Goal: Transaction & Acquisition: Purchase product/service

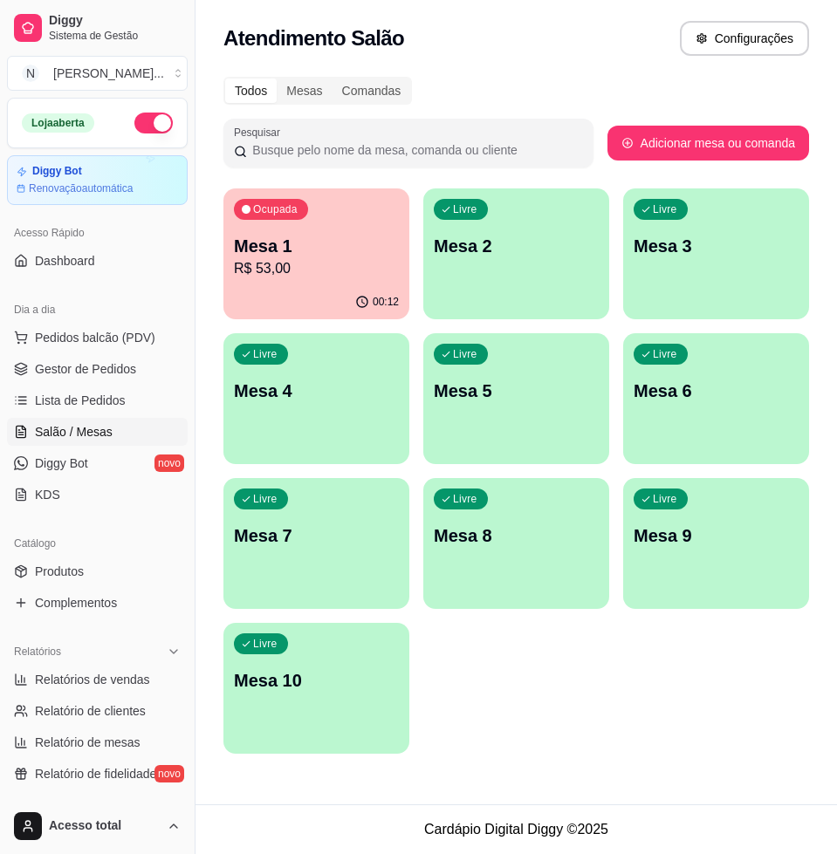
click at [319, 274] on p "R$ 53,00" at bounding box center [316, 268] width 165 height 21
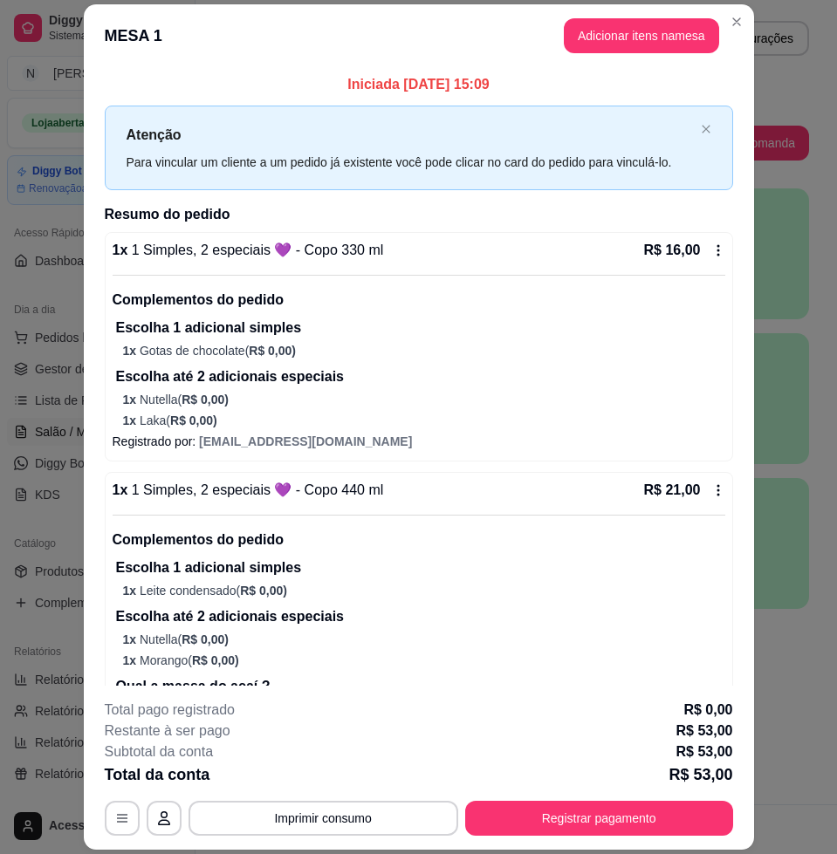
scroll to position [353, 0]
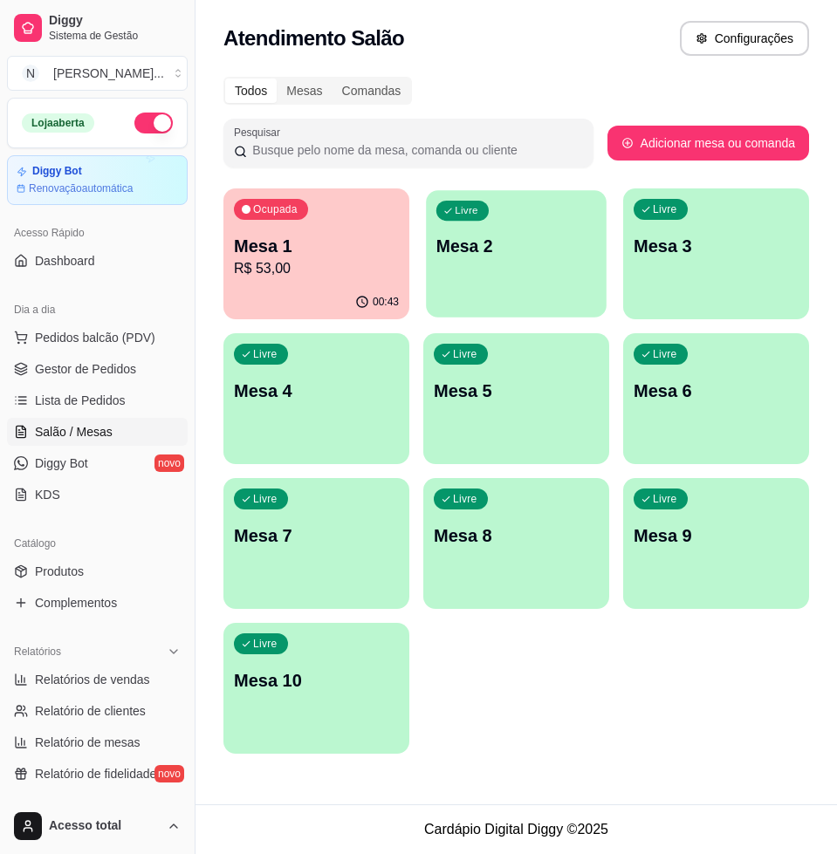
click at [510, 259] on div "Livre Mesa 2" at bounding box center [516, 243] width 181 height 106
click at [12, 462] on link "Diggy Bot novo" at bounding box center [97, 463] width 181 height 28
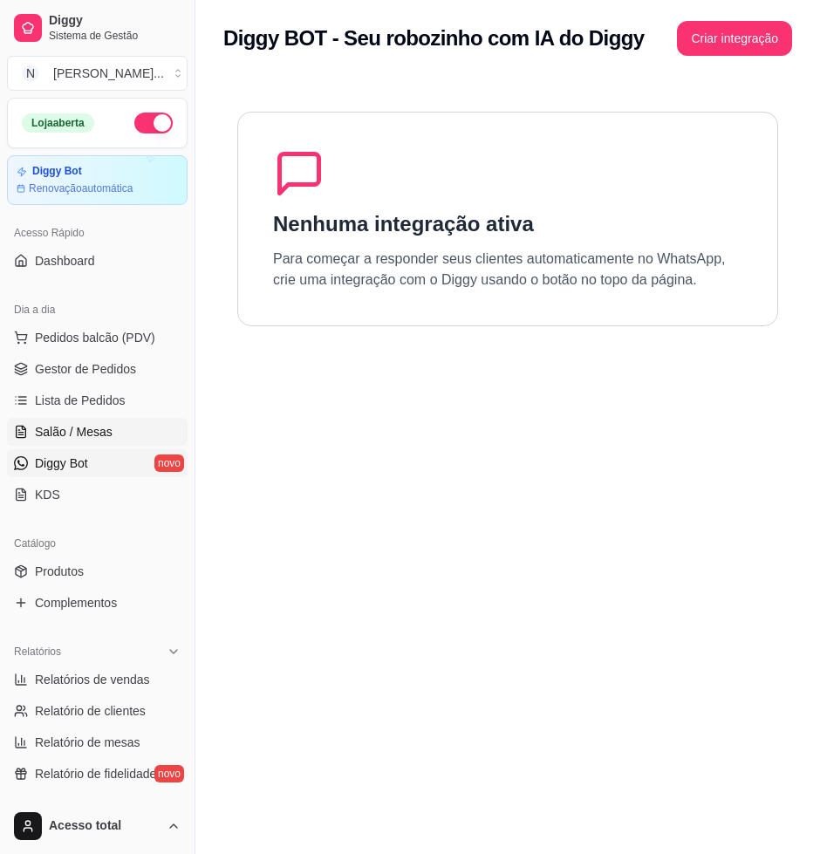
click at [88, 426] on span "Salão / Mesas" at bounding box center [74, 431] width 78 height 17
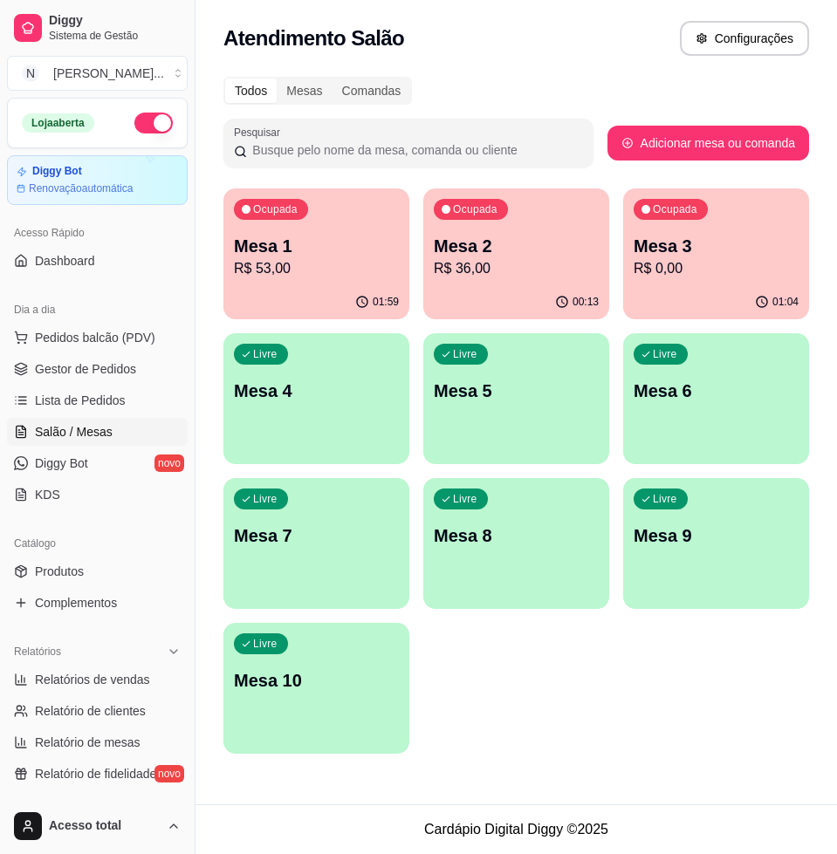
click at [503, 270] on p "R$ 36,00" at bounding box center [516, 268] width 165 height 21
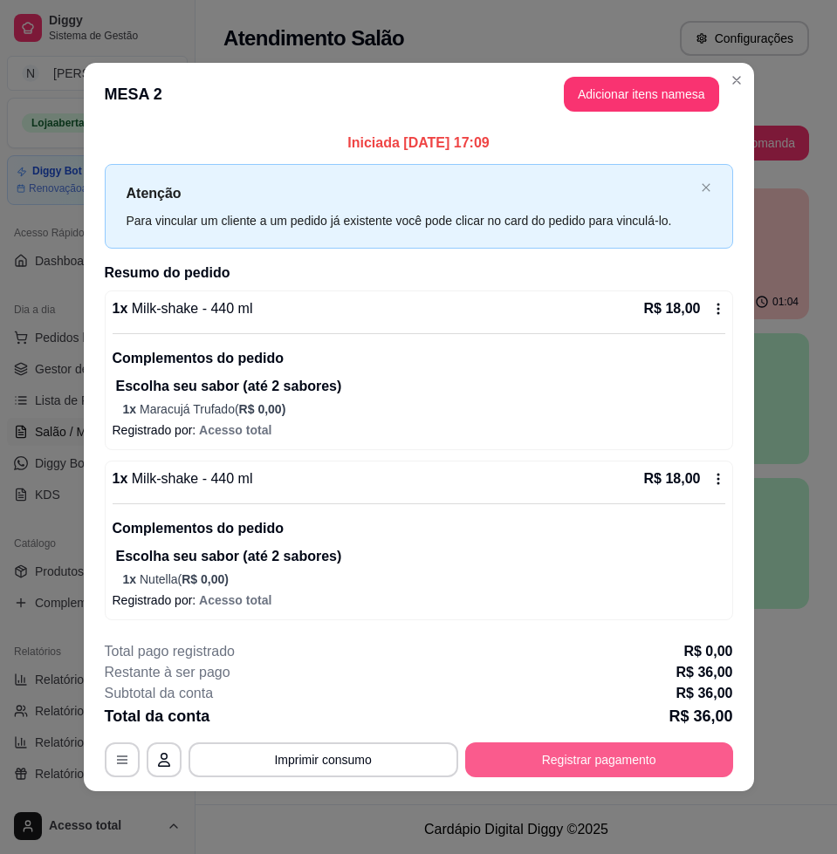
click at [681, 766] on button "Registrar pagamento" at bounding box center [599, 760] width 268 height 35
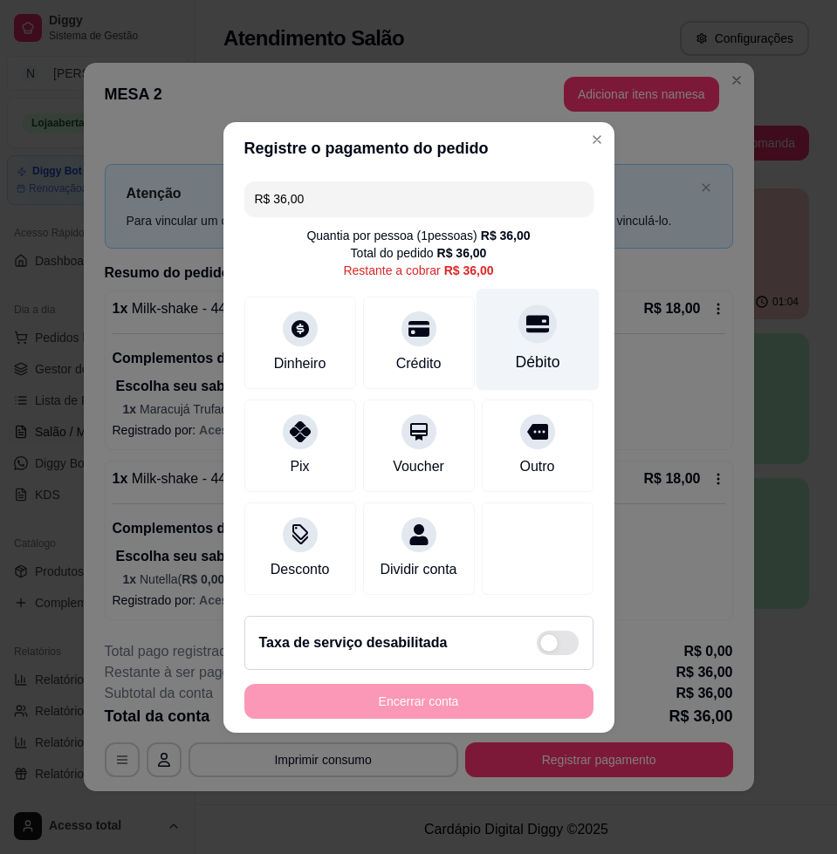
click at [538, 351] on div "Débito" at bounding box center [537, 362] width 45 height 23
type input "R$ 0,00"
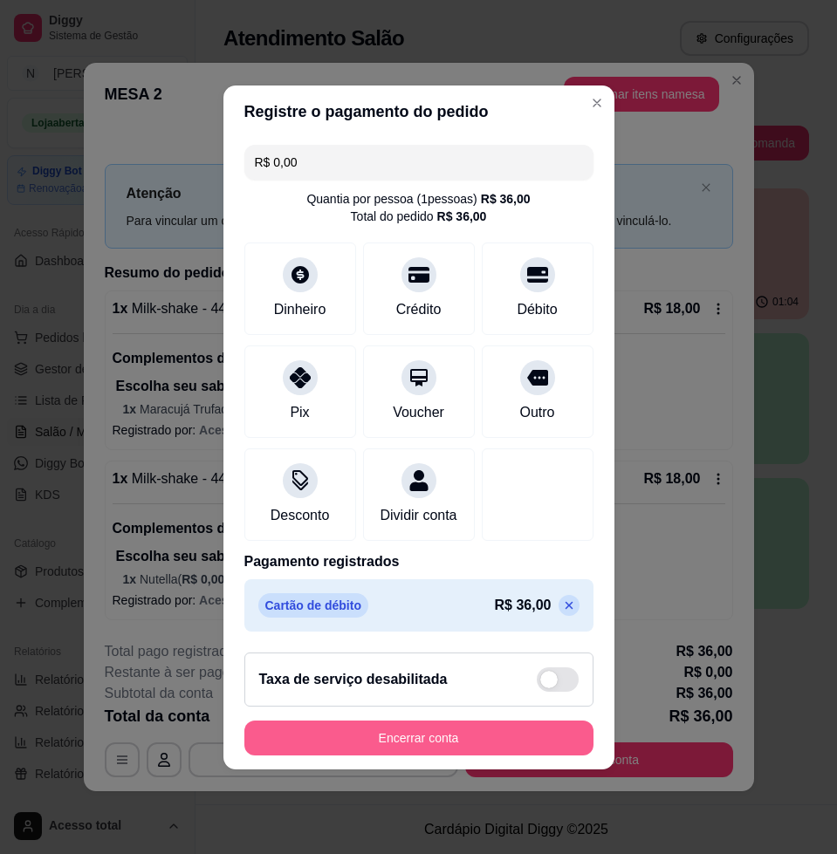
click at [530, 750] on button "Encerrar conta" at bounding box center [418, 738] width 349 height 35
